Goal: Task Accomplishment & Management: Manage account settings

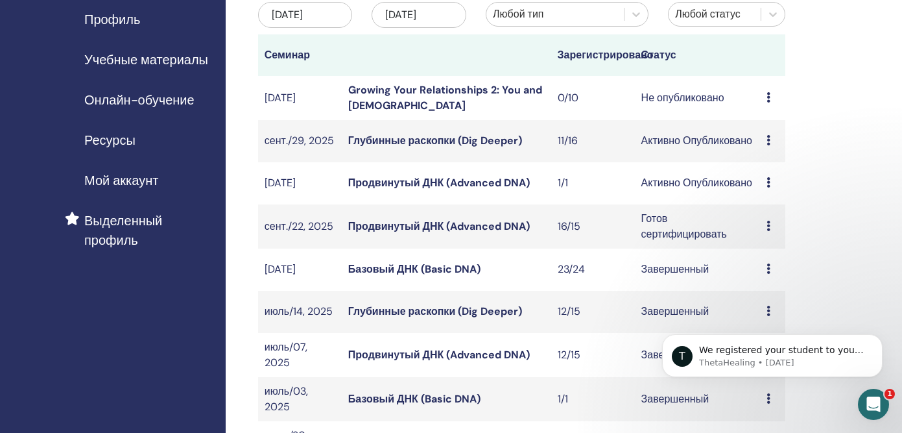
scroll to position [161, 0]
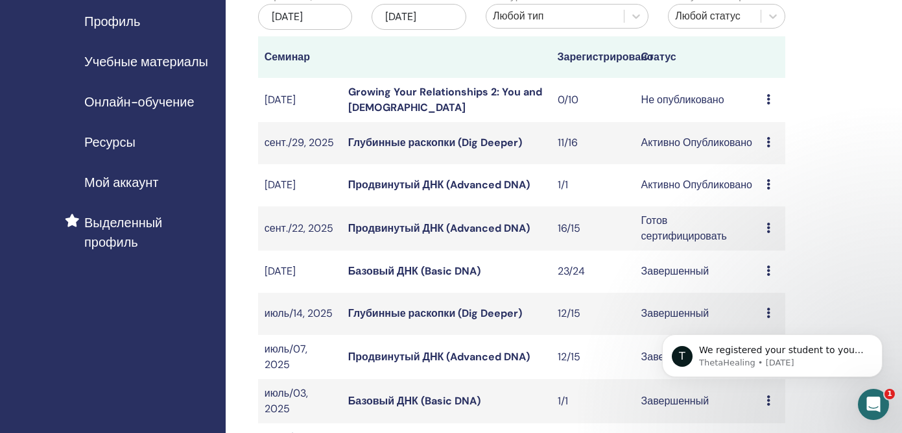
click at [495, 149] on link "Глубинные раскопки (Dig Deeper)" at bounding box center [435, 143] width 174 height 14
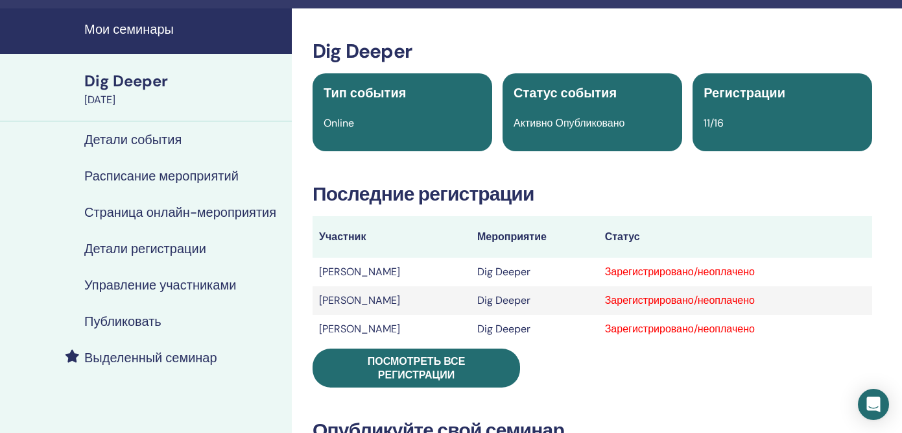
scroll to position [34, 0]
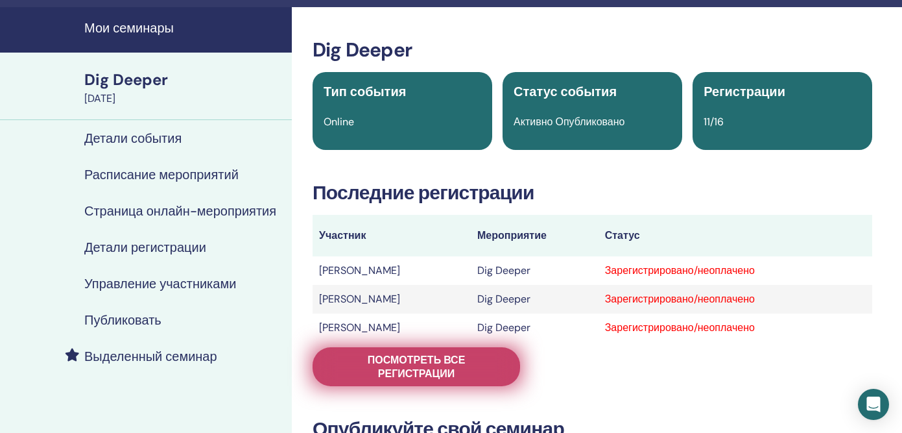
click at [487, 372] on span "Посмотреть все регистрации" at bounding box center [416, 366] width 175 height 27
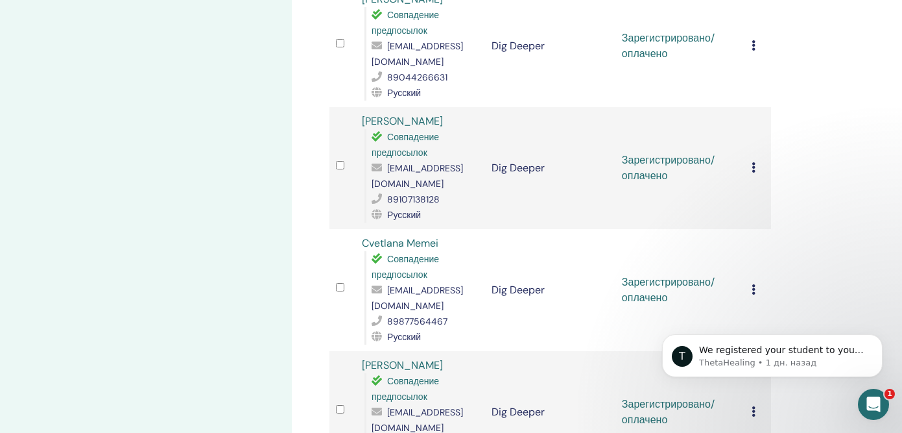
scroll to position [932, 0]
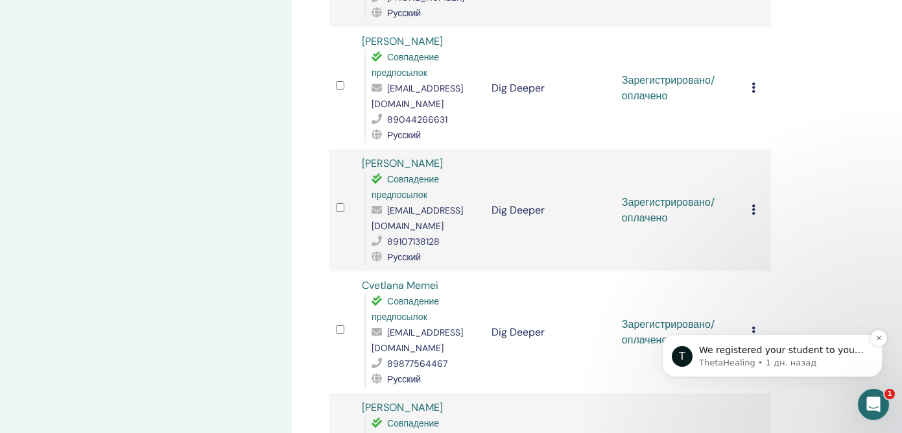
click at [836, 354] on span "We registered your student to your Advanced seminar that took place on the Sept…" at bounding box center [781, 426] width 165 height 165
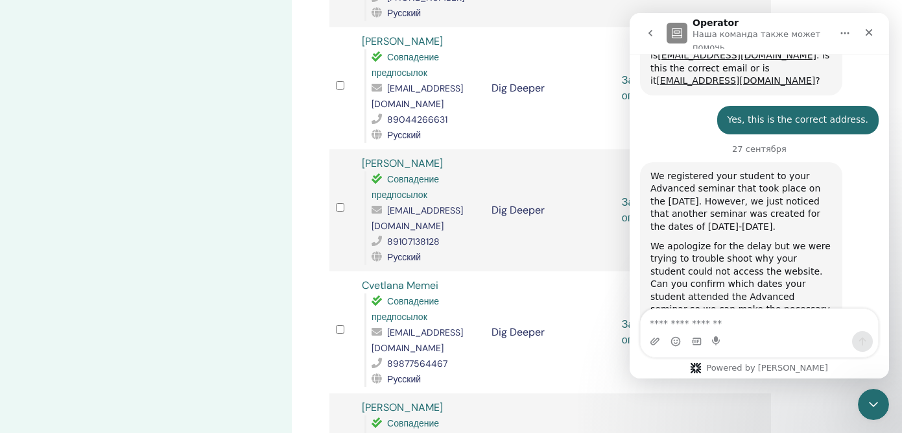
scroll to position [1063, 0]
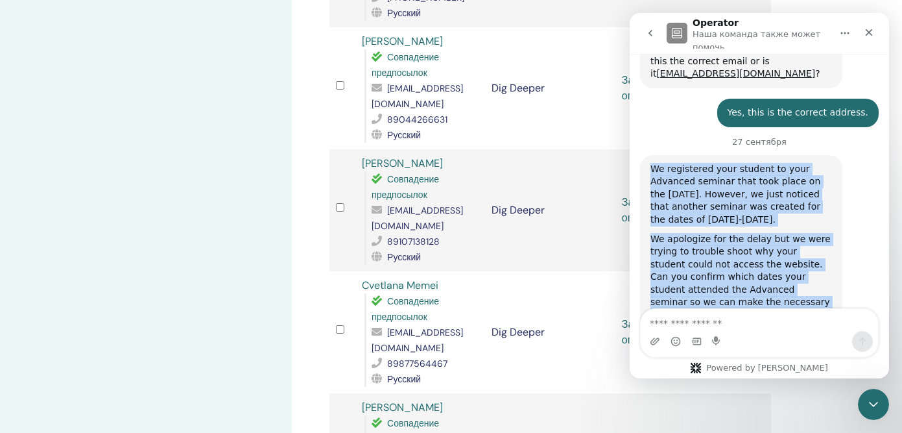
drag, startPoint x: 709, startPoint y: 266, endPoint x: 646, endPoint y: 115, distance: 163.7
click at [646, 155] on div "We registered your student to your Advanced seminar that took place on the Sept…" at bounding box center [741, 242] width 202 height 174
copy div "We registered your student to your Advanced seminar that took place on the Sept…"
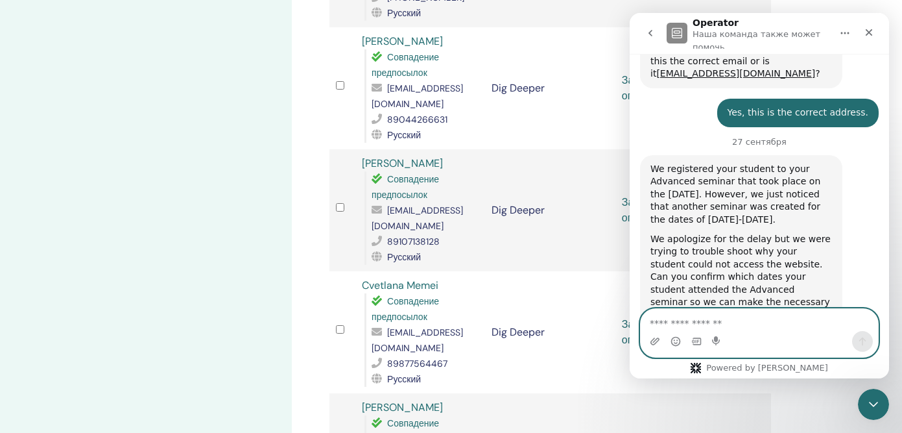
click at [676, 321] on textarea "Ваше сообщение..." at bounding box center [759, 320] width 237 height 22
paste textarea "**********"
type textarea "**********"
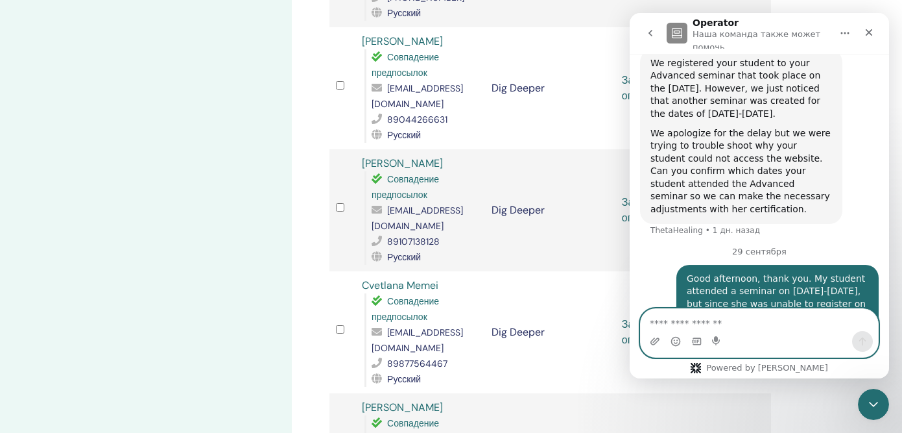
scroll to position [1170, 0]
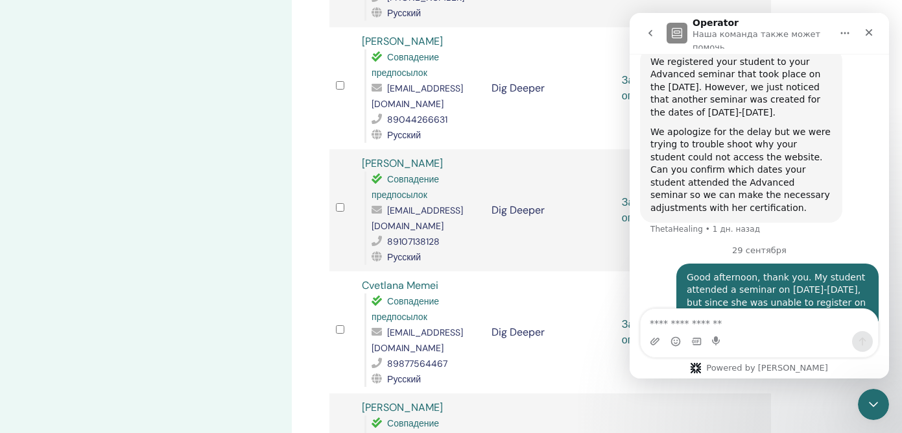
click at [874, 28] on icon "Закрыть" at bounding box center [869, 32] width 10 height 10
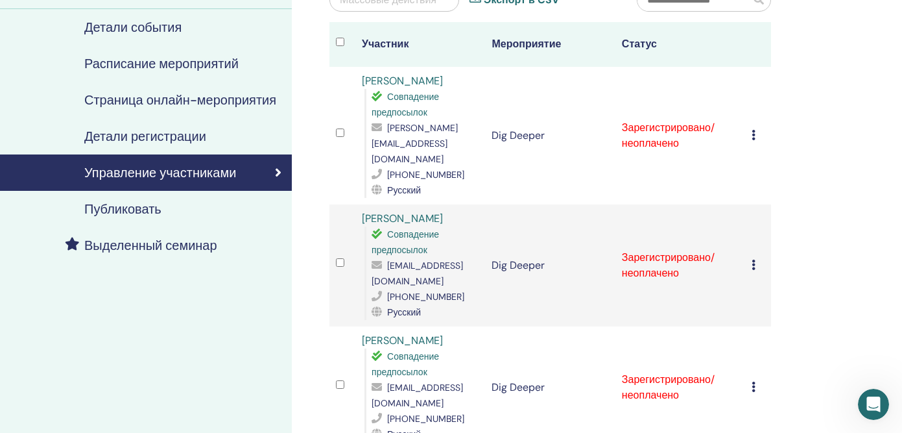
scroll to position [0, 0]
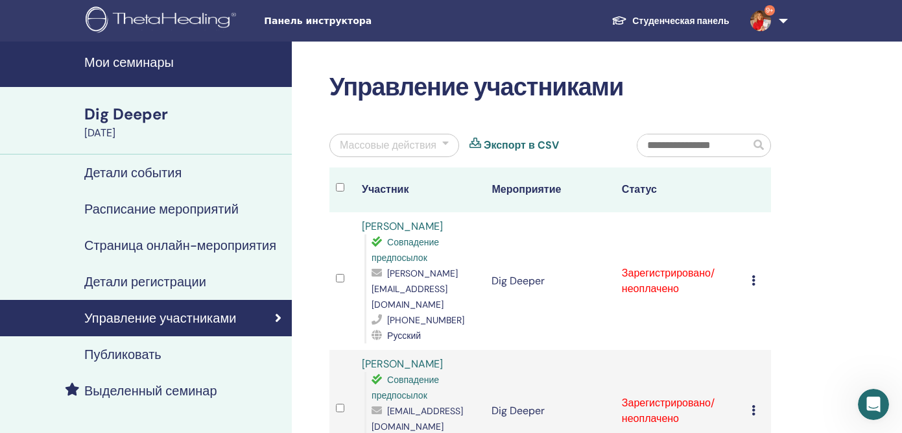
click at [126, 64] on h4 "Мои семинары" at bounding box center [184, 62] width 200 height 16
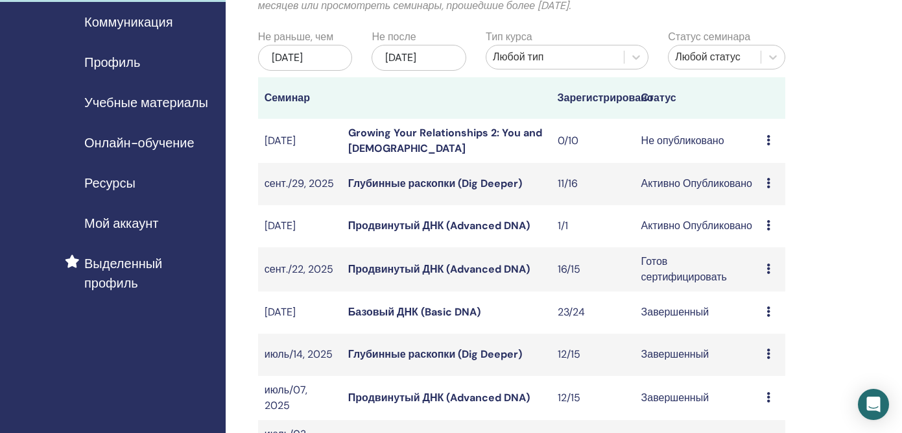
scroll to position [121, 0]
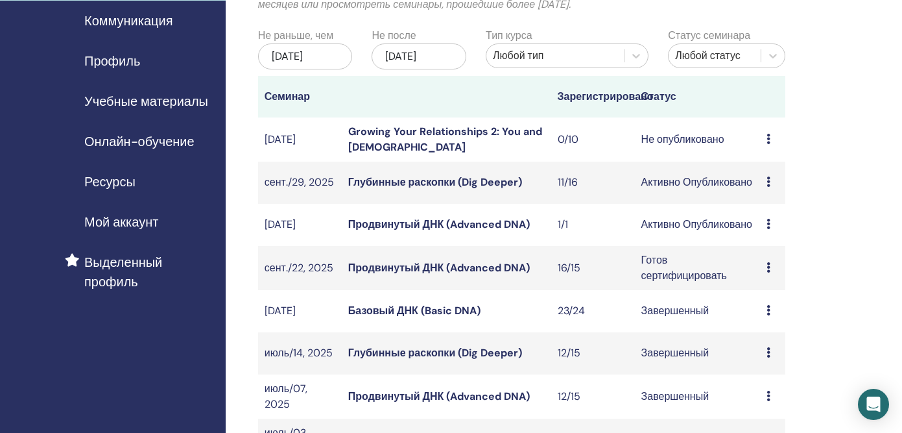
click at [481, 274] on link "Продвинутый ДНК (Advanced DNA)" at bounding box center [439, 268] width 182 height 14
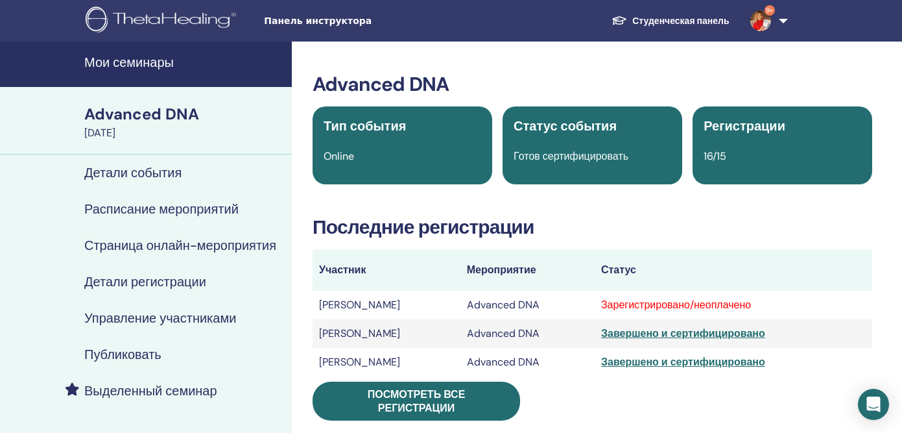
click at [152, 115] on div "Advanced DNA" at bounding box center [184, 114] width 200 height 22
click at [123, 63] on h4 "Мои семинары" at bounding box center [184, 62] width 200 height 16
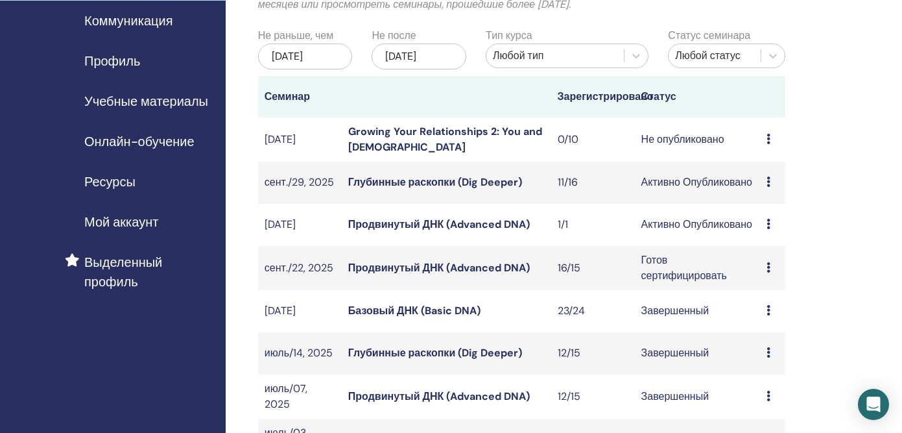
scroll to position [124, 0]
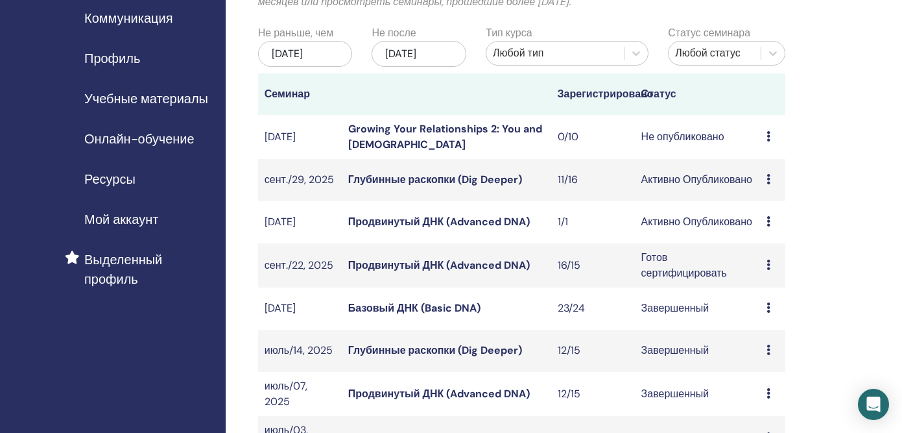
click at [770, 141] on icon at bounding box center [769, 136] width 4 height 10
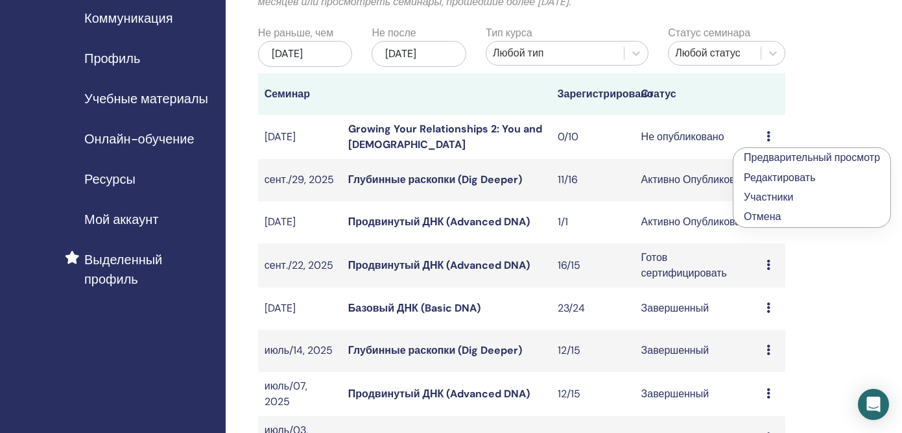
click at [668, 145] on td "Не опубликовано" at bounding box center [698, 137] width 126 height 44
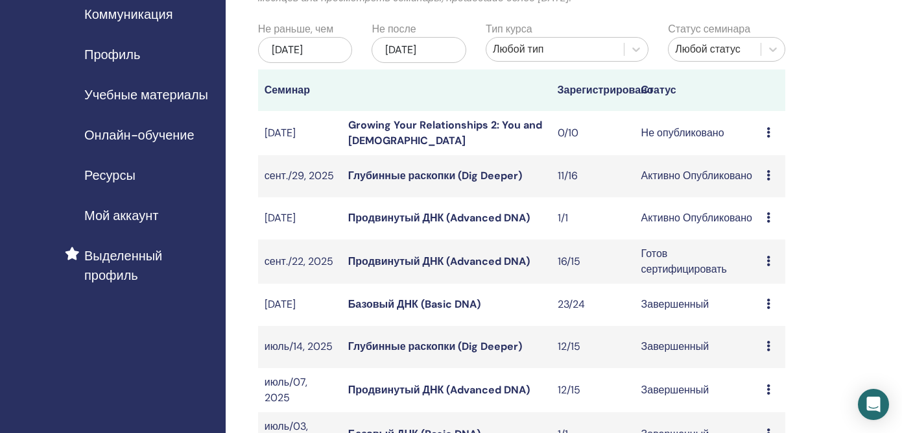
scroll to position [128, 0]
